Goal: Find specific page/section: Find specific page/section

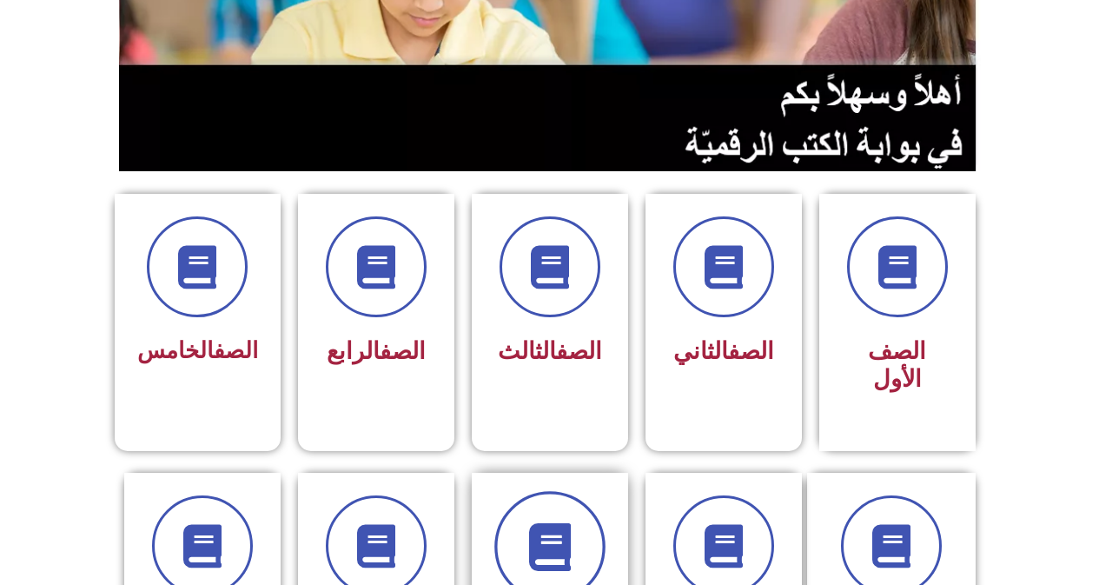
scroll to position [521, 0]
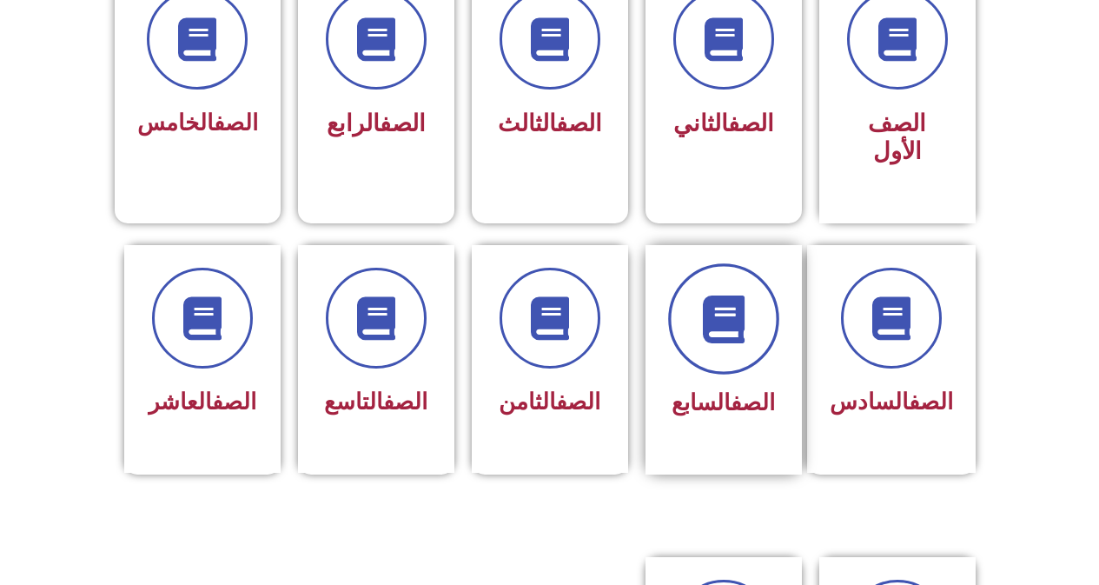
click at [745, 329] on span at bounding box center [723, 318] width 111 height 111
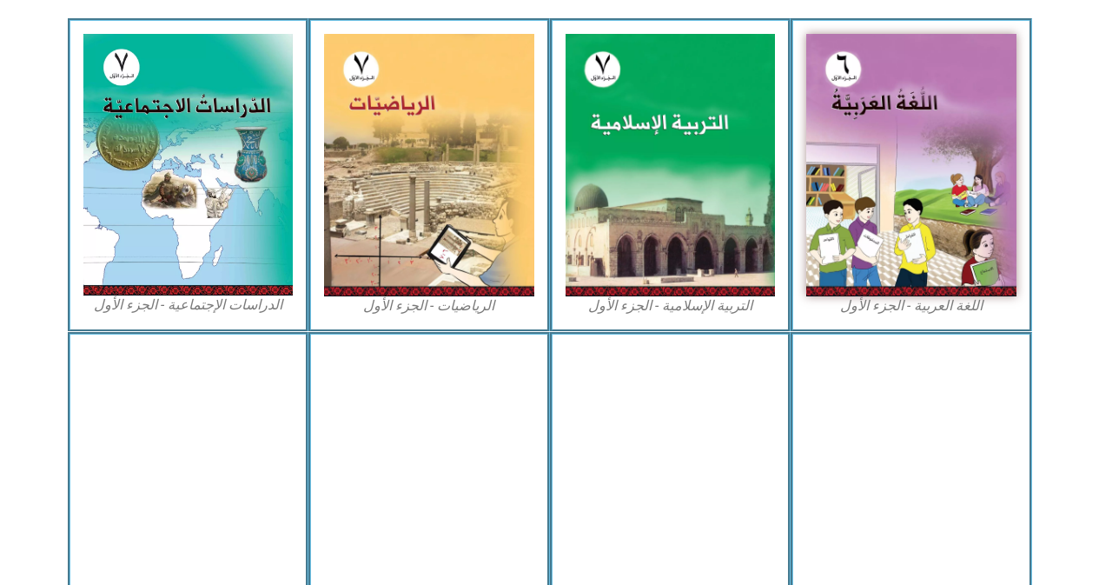
scroll to position [966, 0]
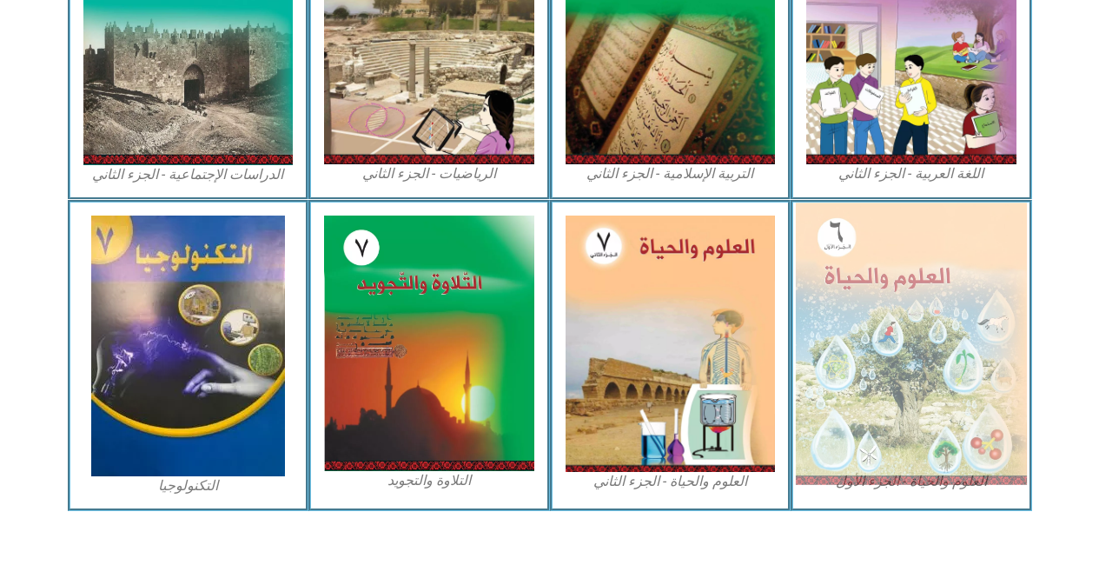
click at [926, 311] on img at bounding box center [911, 344] width 231 height 282
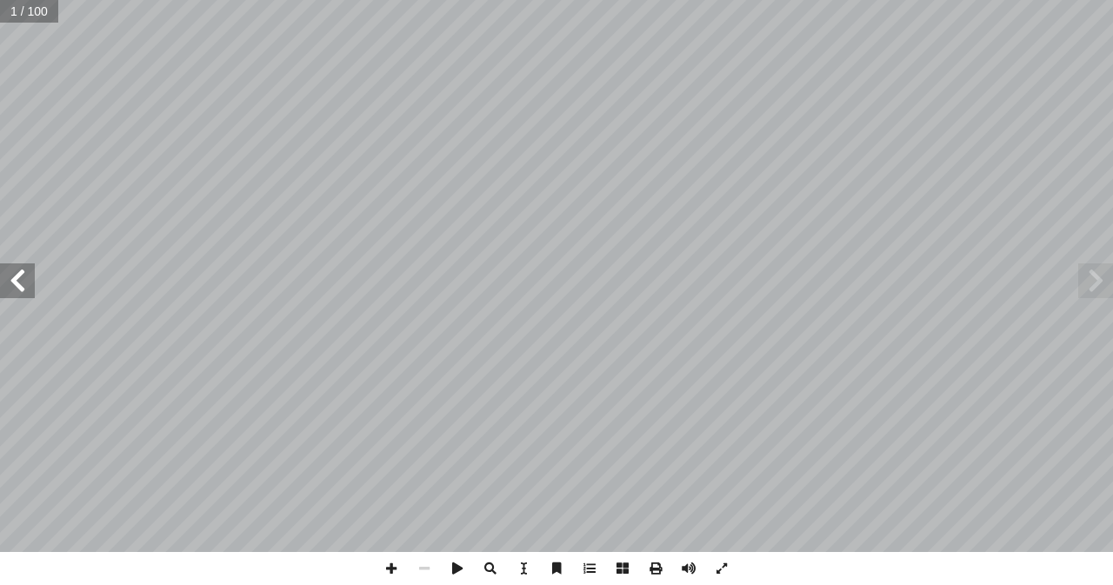
click at [14, 10] on input "text" at bounding box center [29, 11] width 58 height 23
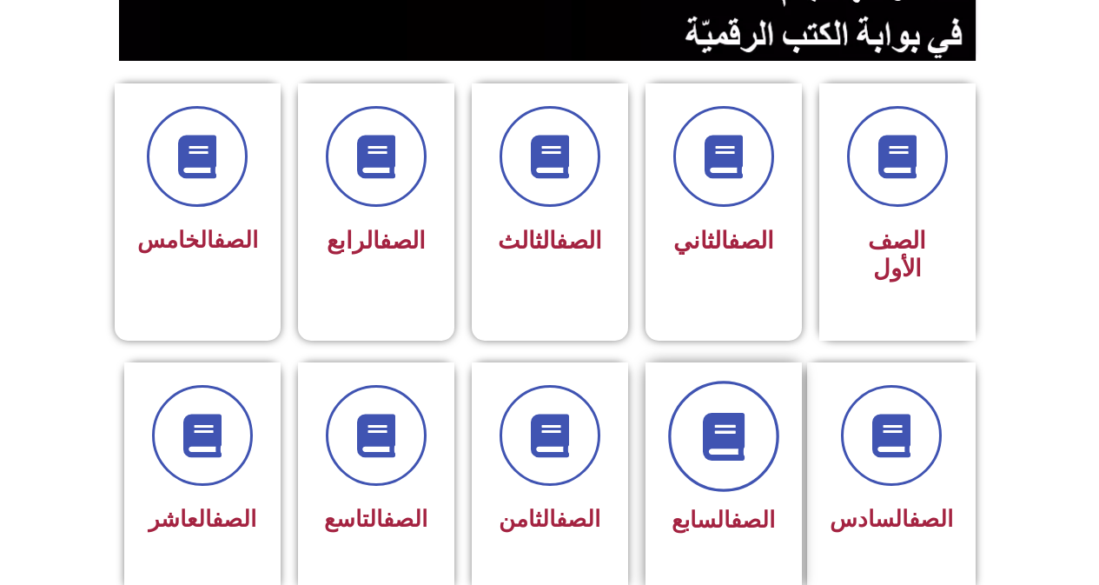
scroll to position [435, 0]
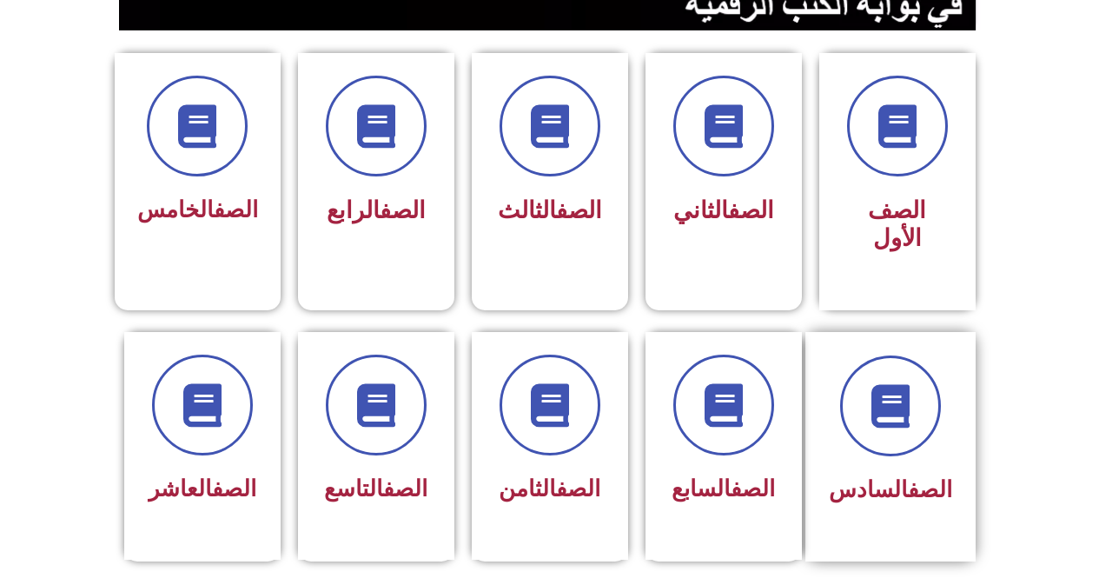
click at [893, 431] on div "الصف السادس" at bounding box center [890, 433] width 123 height 156
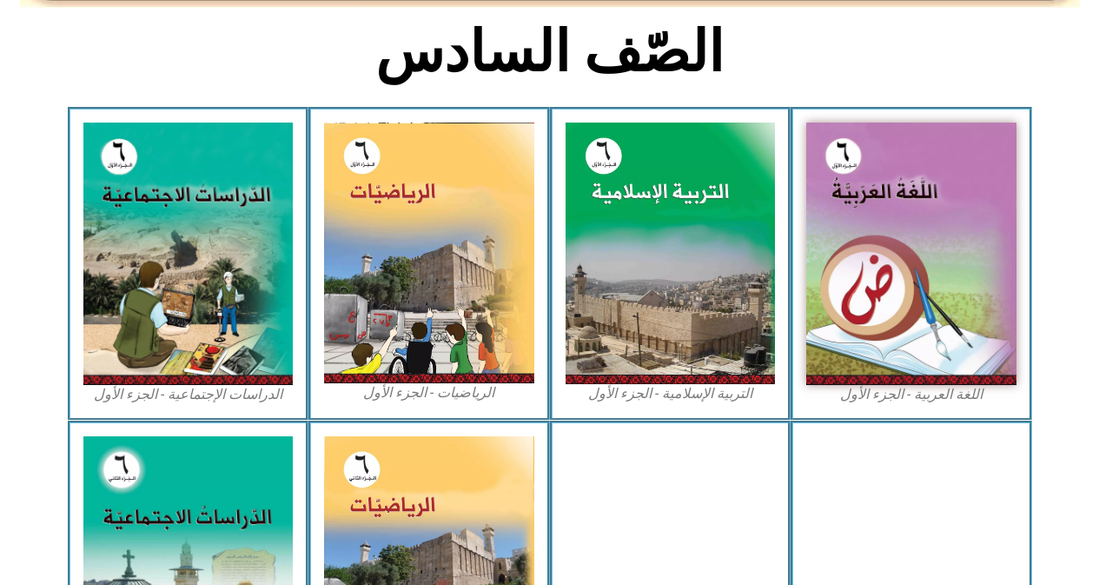
scroll to position [956, 0]
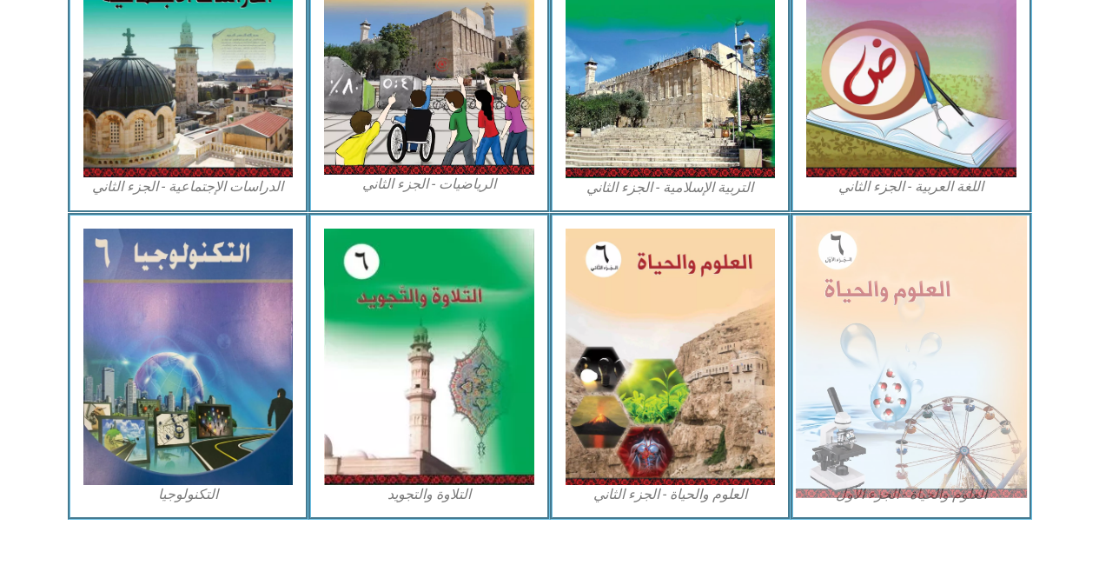
click at [884, 382] on img at bounding box center [911, 357] width 231 height 282
click at [927, 341] on img at bounding box center [911, 357] width 231 height 282
click at [927, 340] on img at bounding box center [911, 357] width 231 height 282
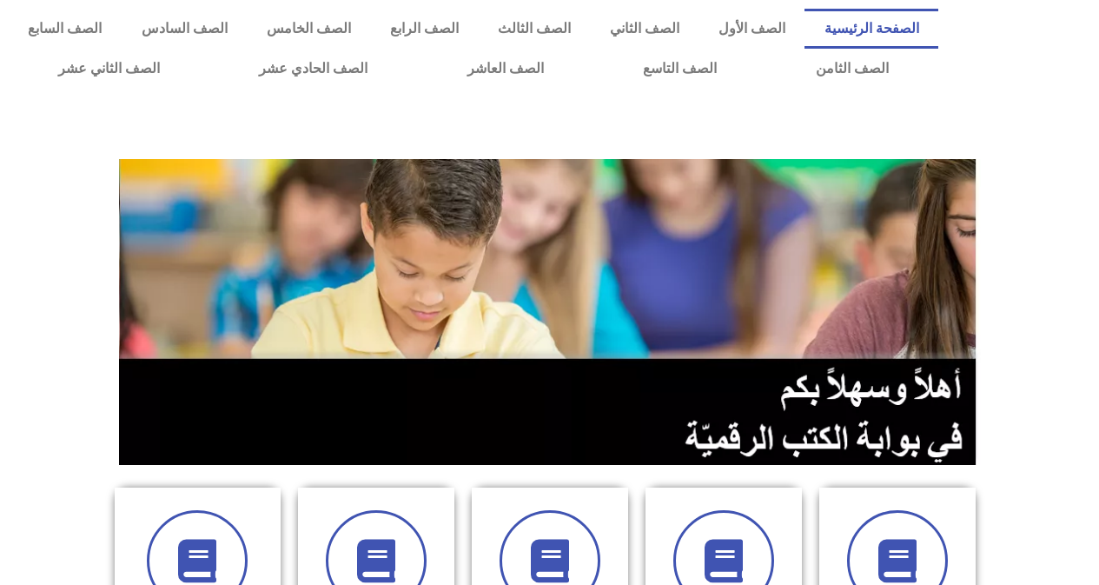
scroll to position [348, 0]
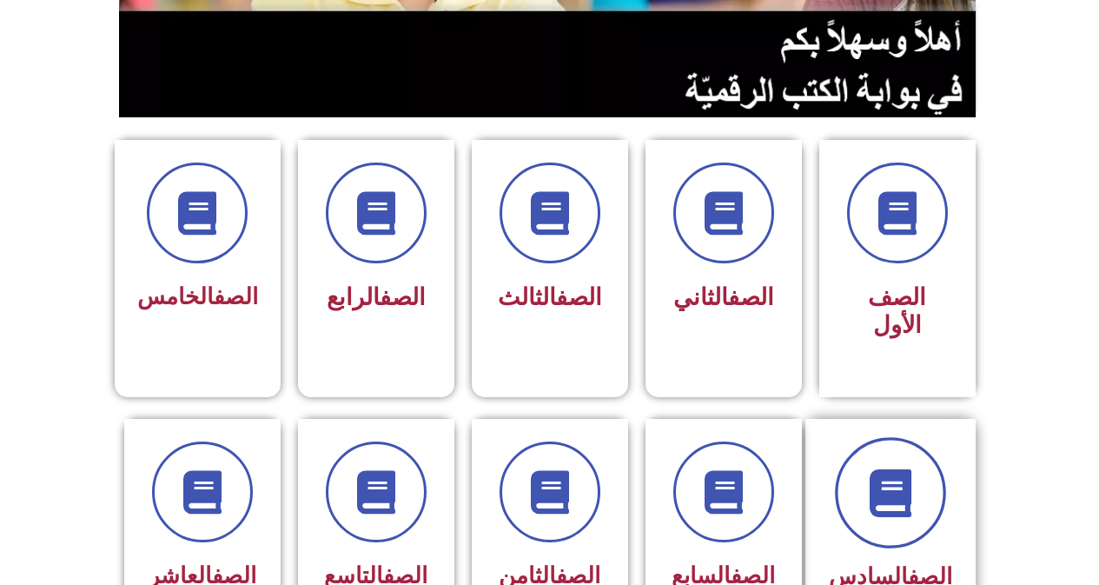
click at [888, 498] on span at bounding box center [890, 492] width 111 height 111
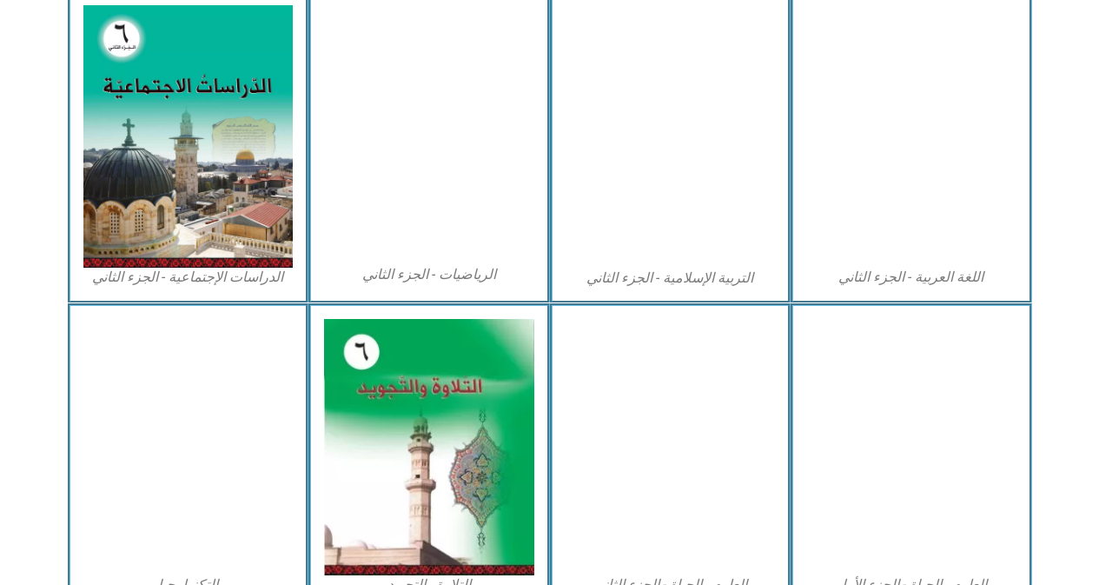
scroll to position [869, 0]
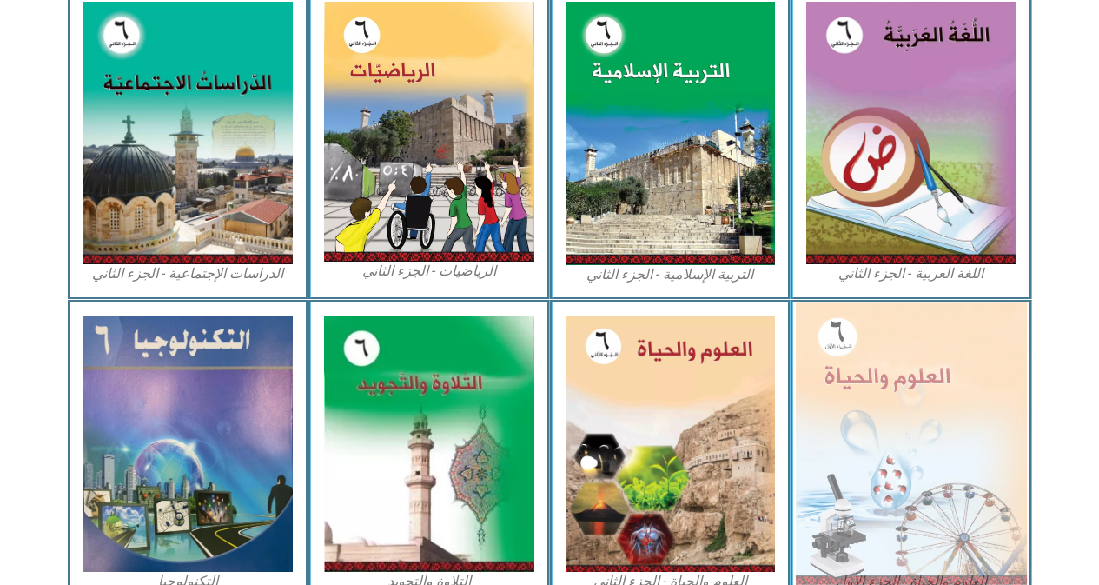
click at [898, 455] on img at bounding box center [911, 443] width 231 height 282
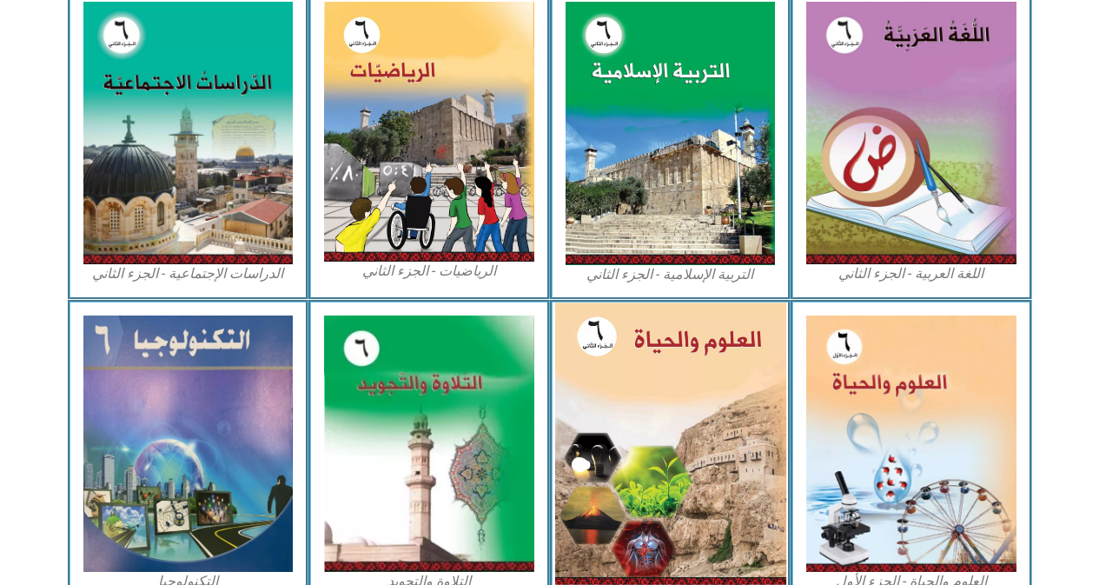
click at [690, 365] on img at bounding box center [670, 443] width 231 height 282
click at [688, 365] on img at bounding box center [670, 443] width 231 height 282
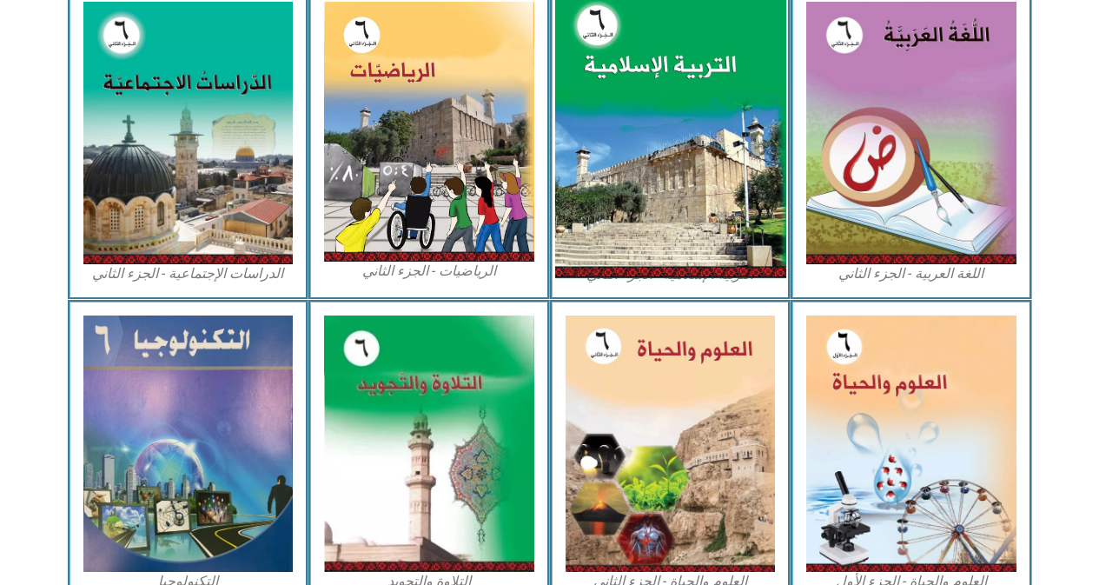
click at [747, 194] on img at bounding box center [670, 133] width 231 height 289
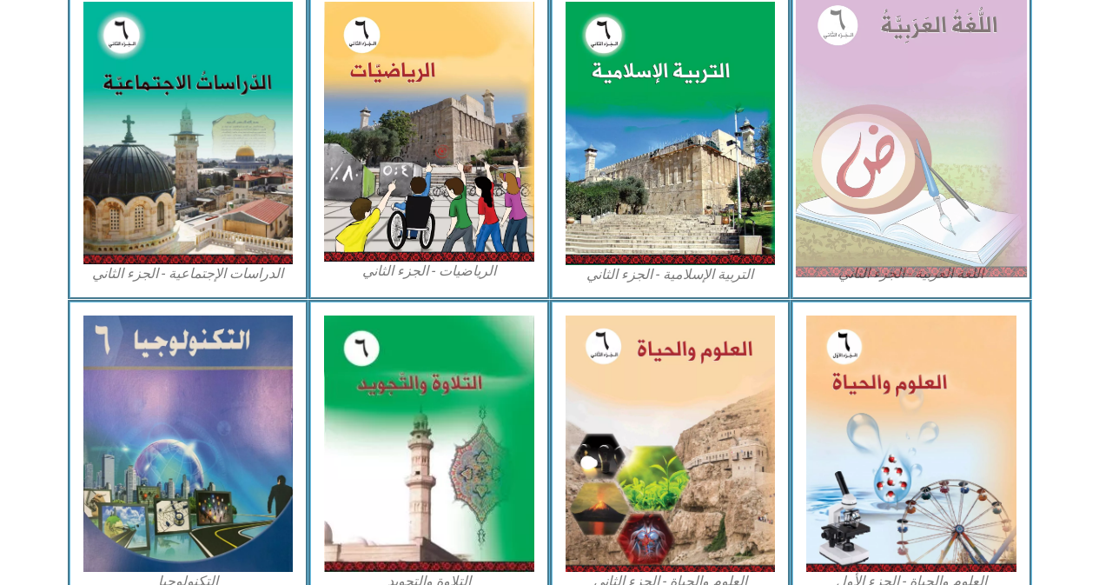
click at [899, 156] on img at bounding box center [911, 133] width 231 height 289
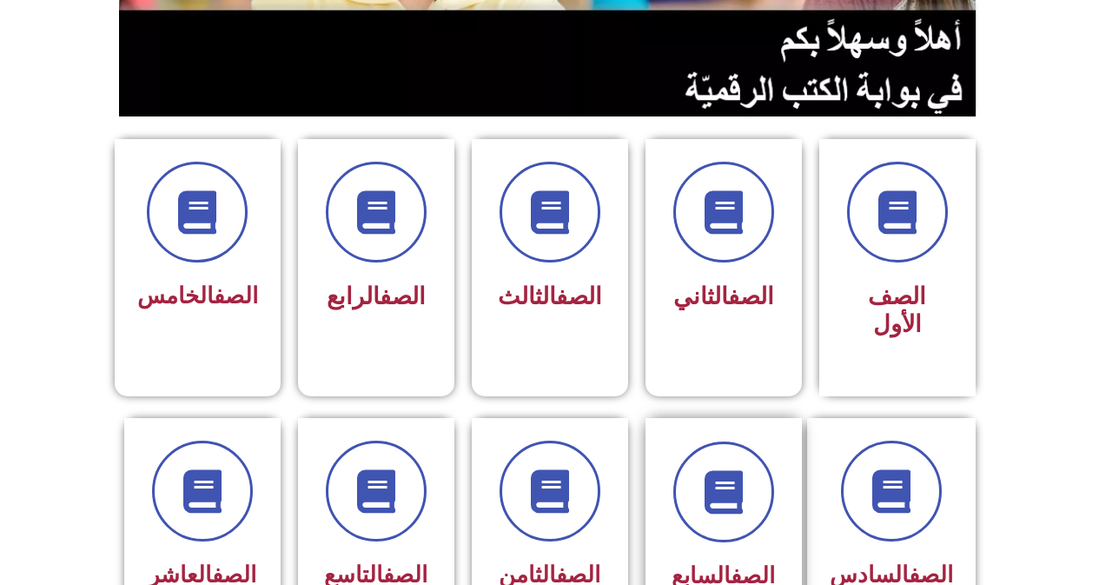
scroll to position [435, 0]
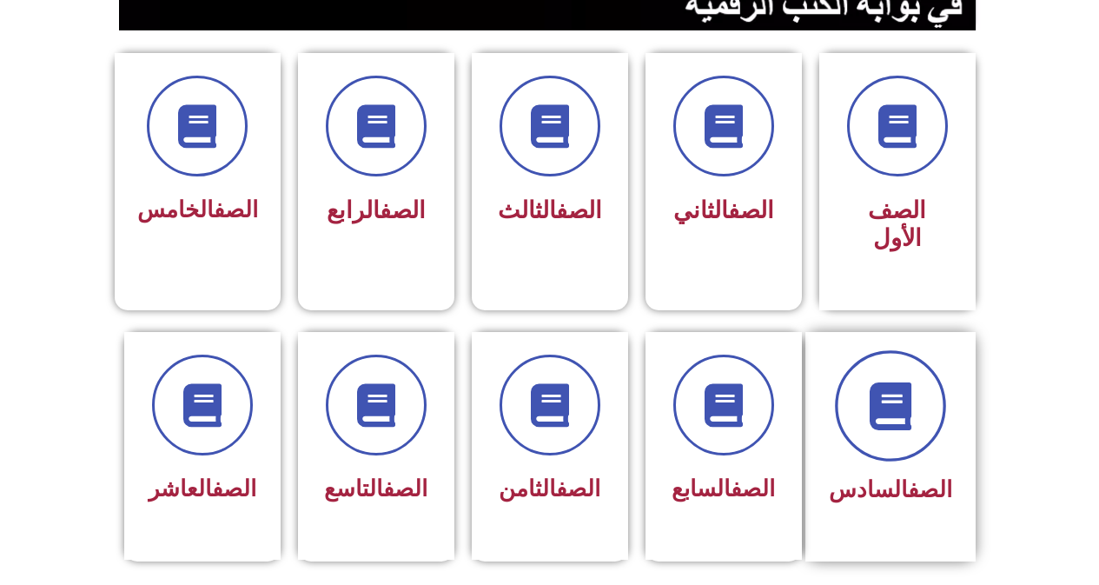
click at [912, 382] on icon at bounding box center [891, 406] width 48 height 48
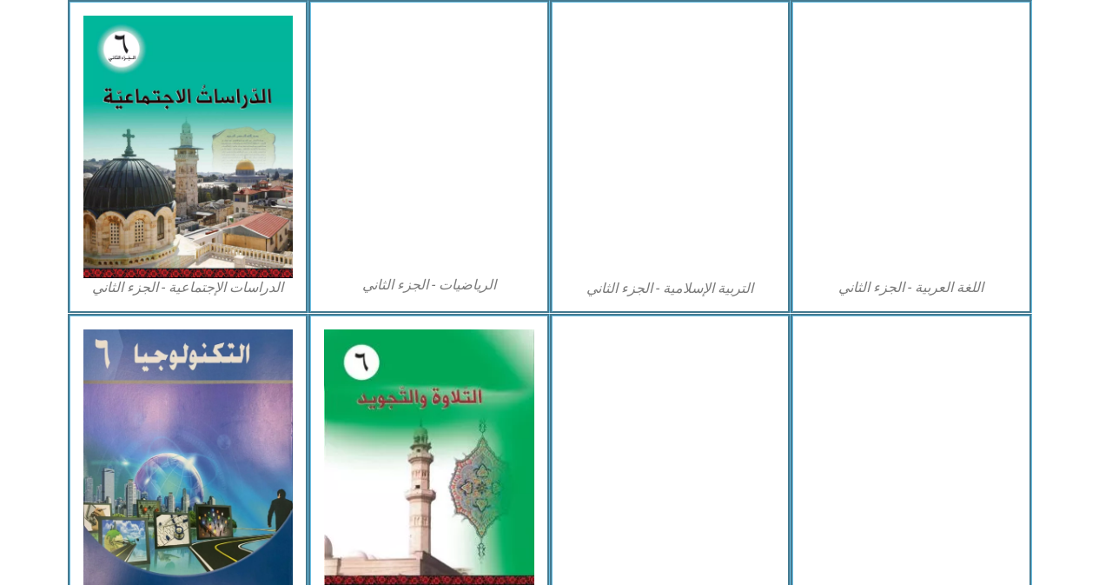
scroll to position [965, 0]
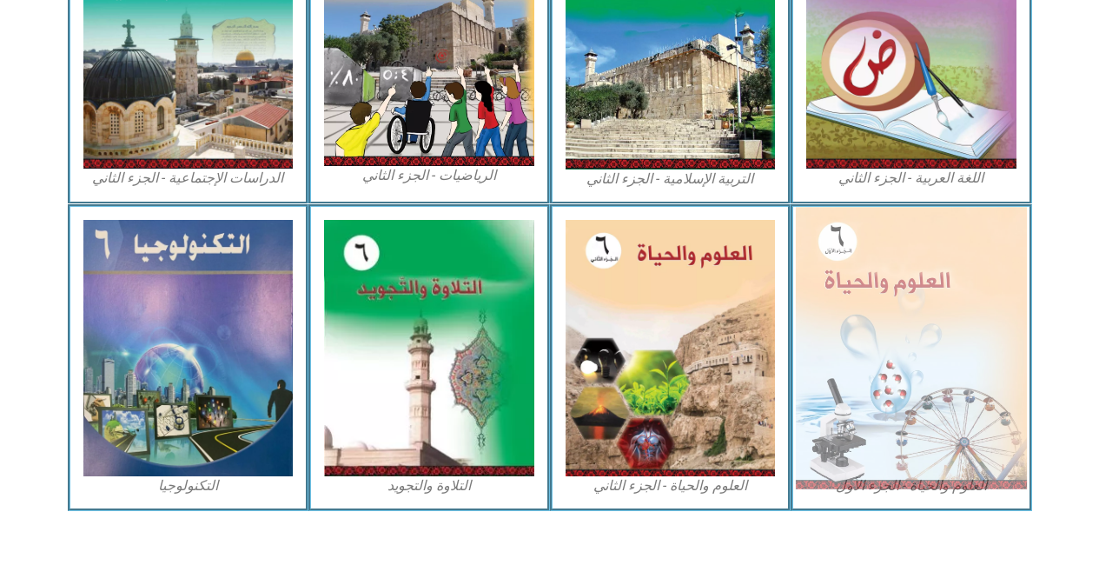
click at [853, 369] on img at bounding box center [911, 348] width 231 height 282
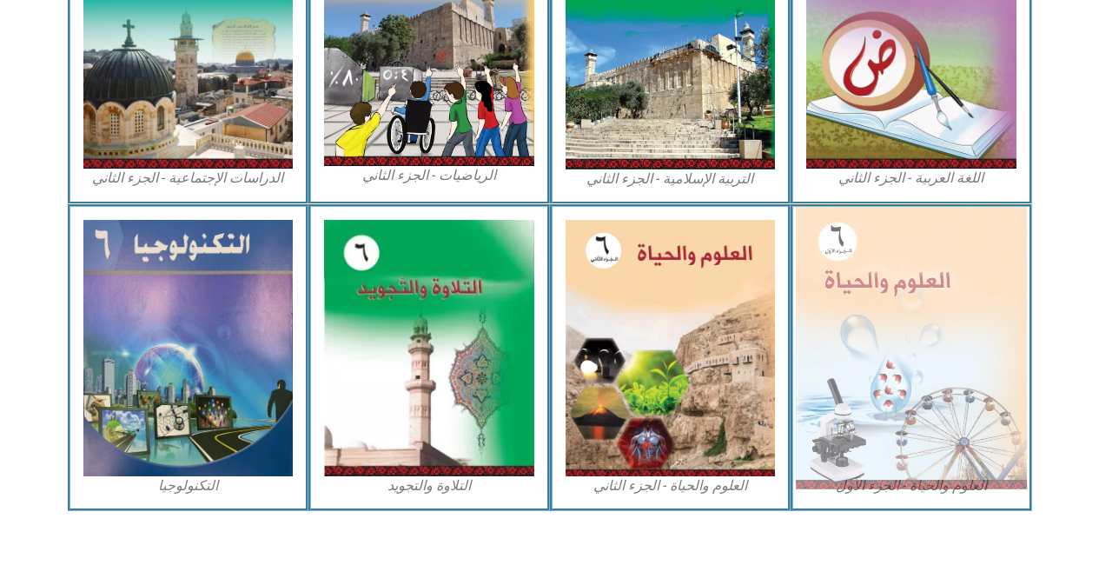
click at [852, 360] on img at bounding box center [911, 348] width 231 height 282
click at [851, 356] on img at bounding box center [911, 348] width 231 height 282
click at [849, 354] on img at bounding box center [911, 348] width 231 height 282
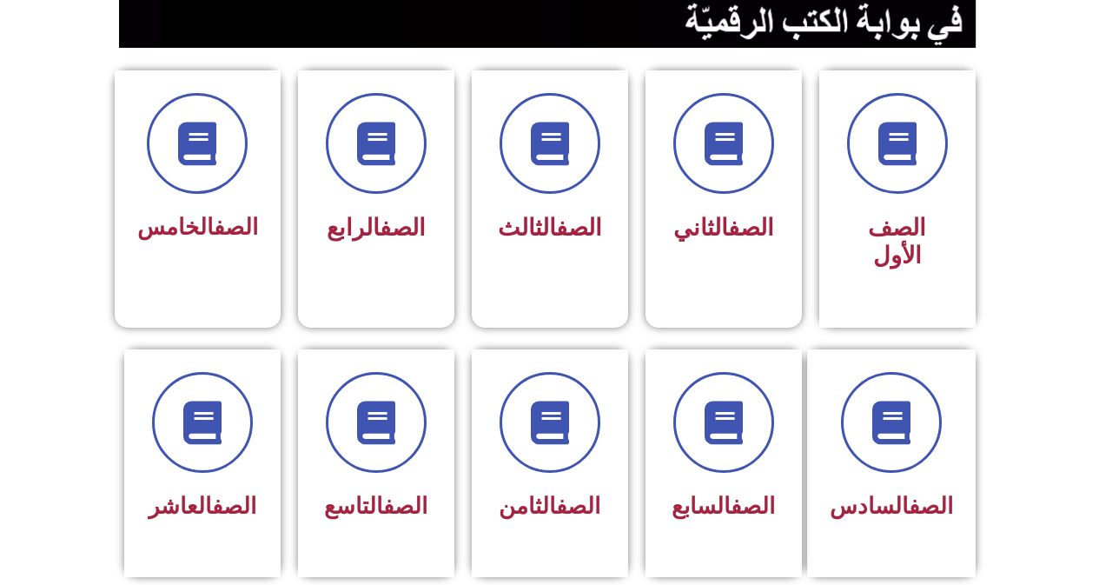
scroll to position [608, 0]
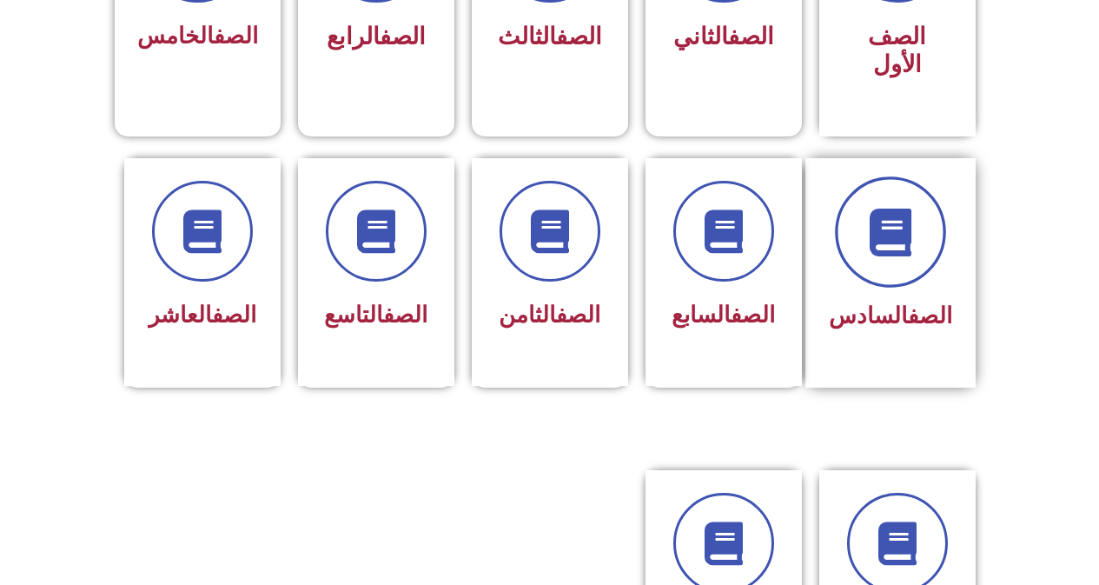
click at [872, 225] on span at bounding box center [890, 231] width 111 height 111
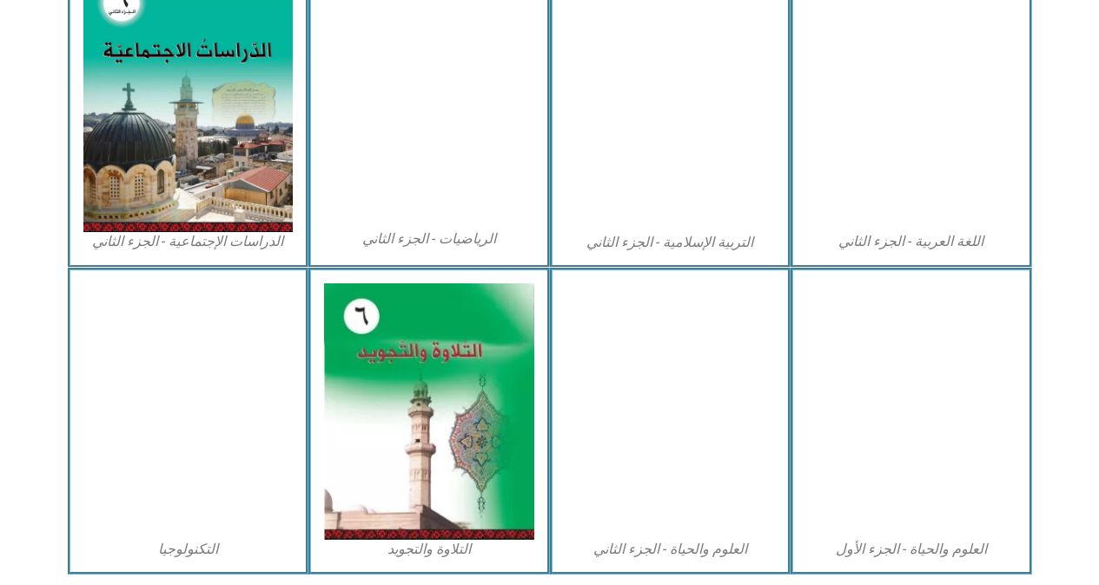
scroll to position [965, 0]
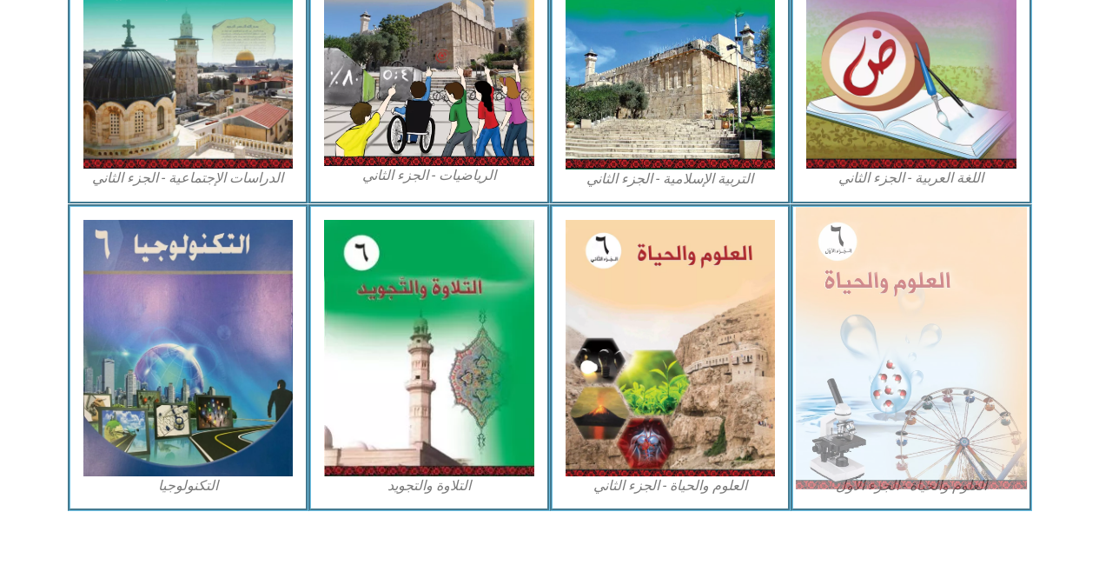
click at [888, 294] on img at bounding box center [911, 348] width 231 height 282
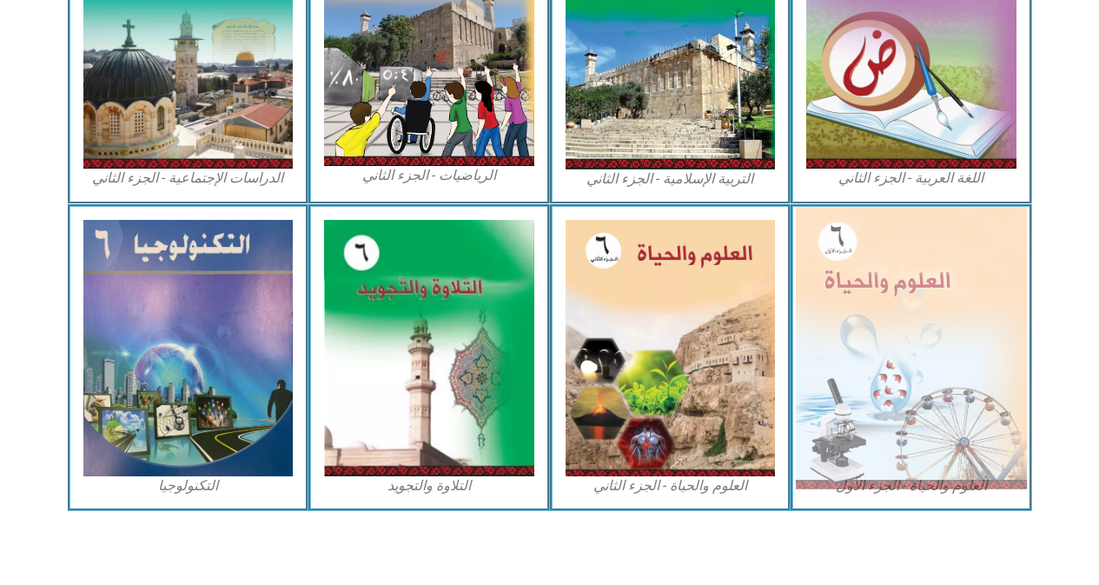
click at [888, 294] on img at bounding box center [911, 348] width 231 height 282
